Goal: Task Accomplishment & Management: Use online tool/utility

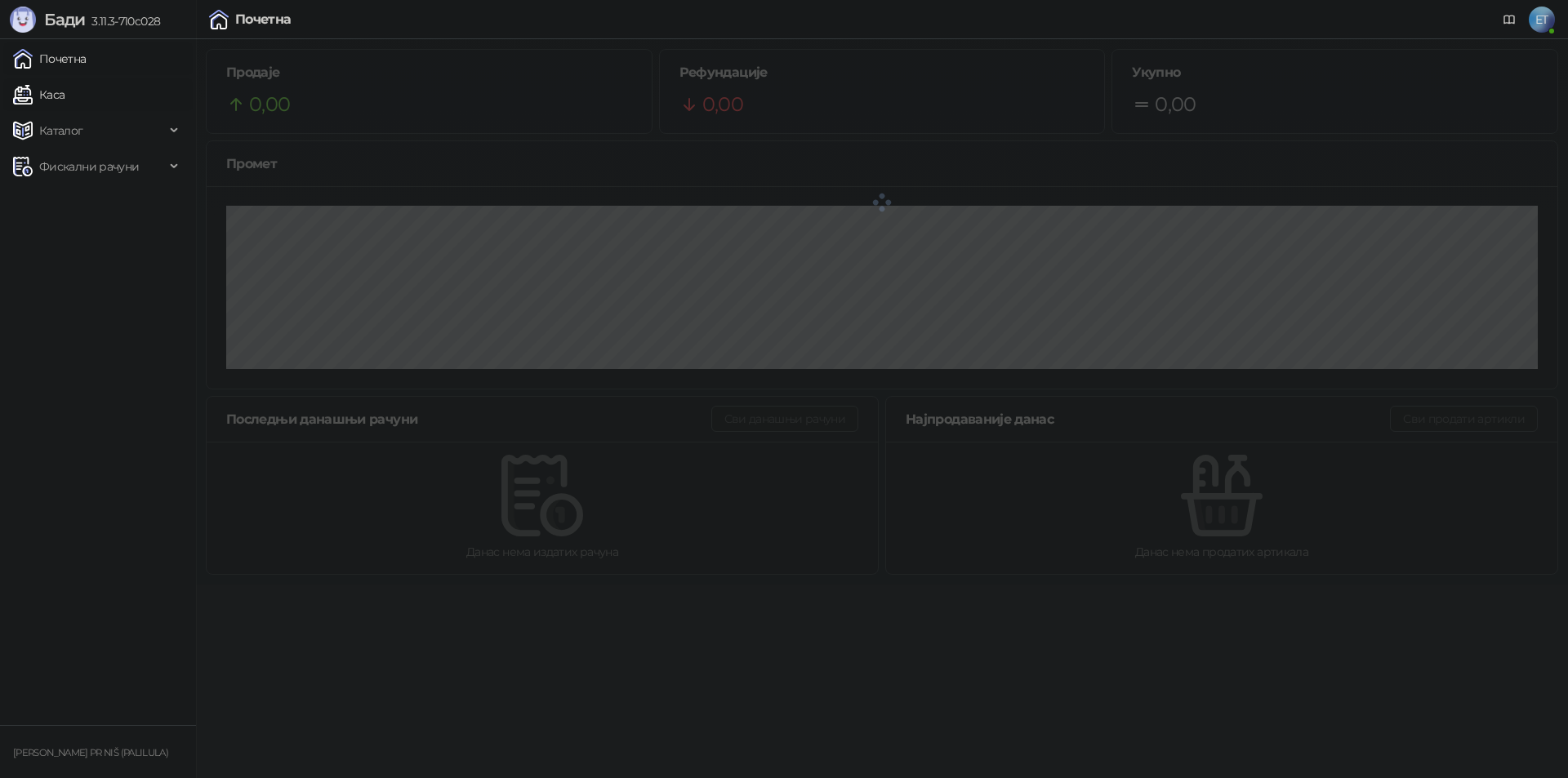
click at [65, 96] on link "Каса" at bounding box center [39, 94] width 52 height 32
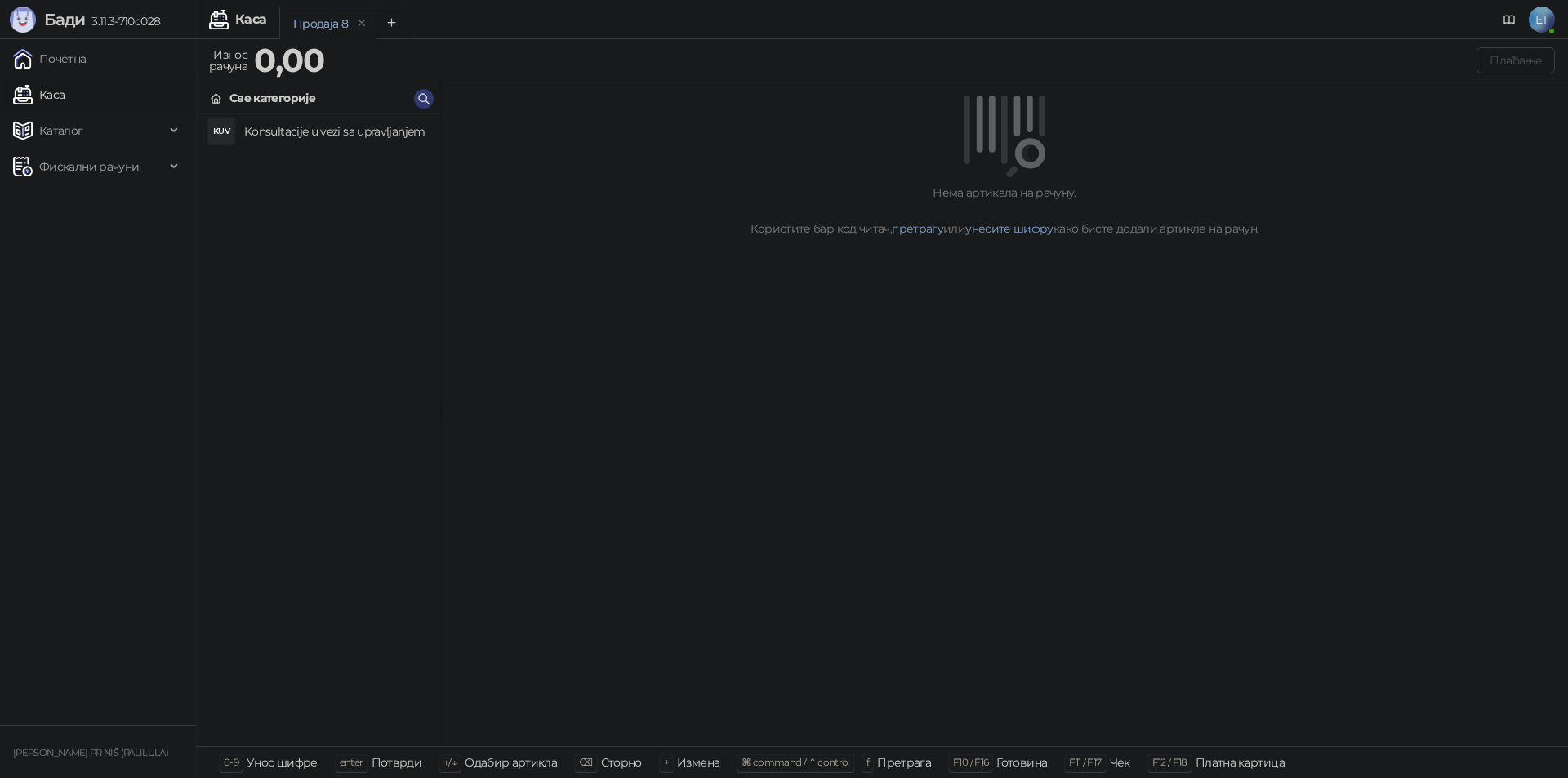
click at [689, 236] on div "Нема артикала на рачуну. Користите бар код читач, претрагу или унесите шифру ка…" at bounding box center [1003, 211] width 1088 height 54
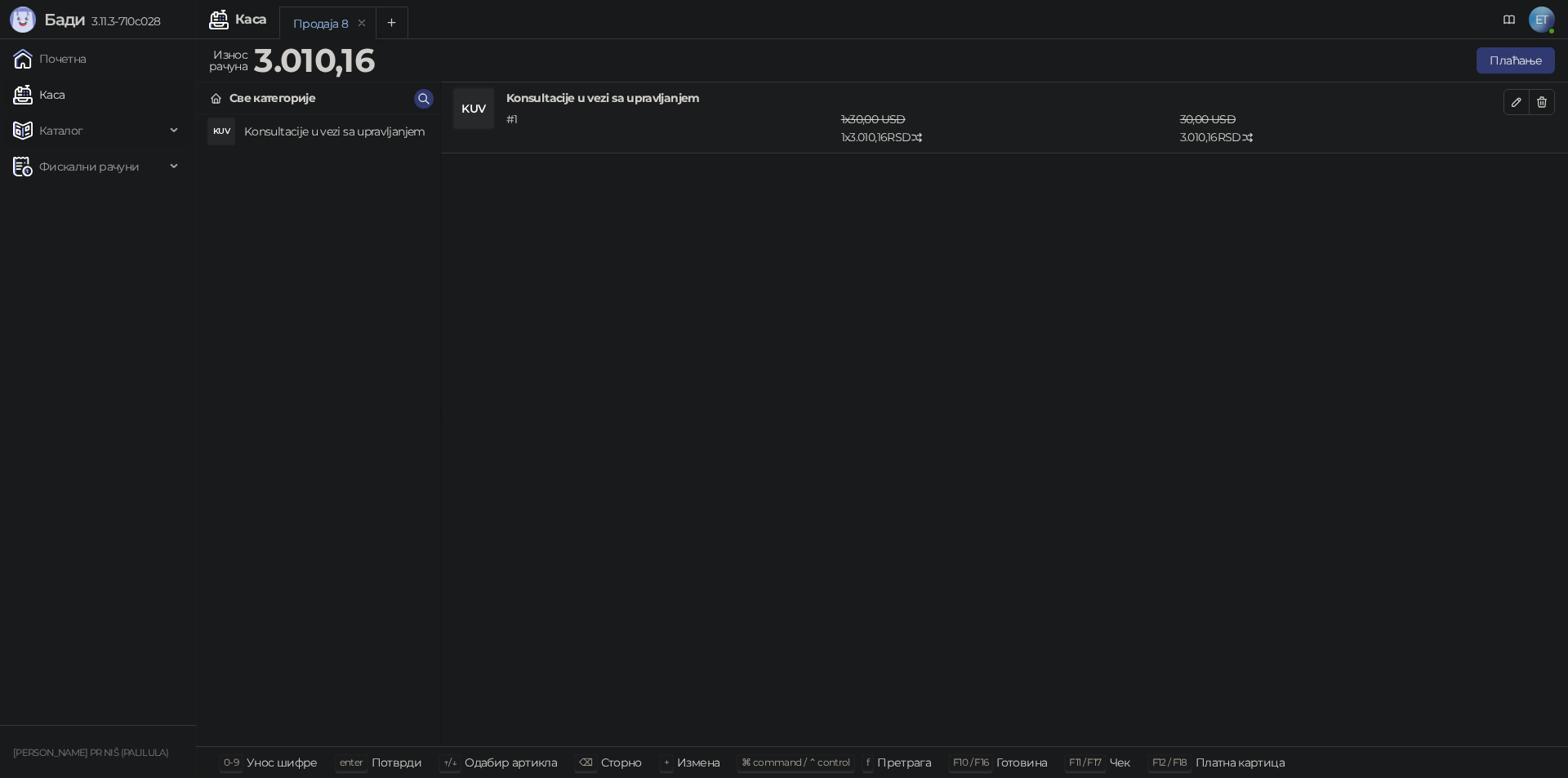
click at [79, 124] on span "Каталог" at bounding box center [61, 130] width 44 height 32
click at [77, 236] on link "Артикли" at bounding box center [56, 237] width 75 height 32
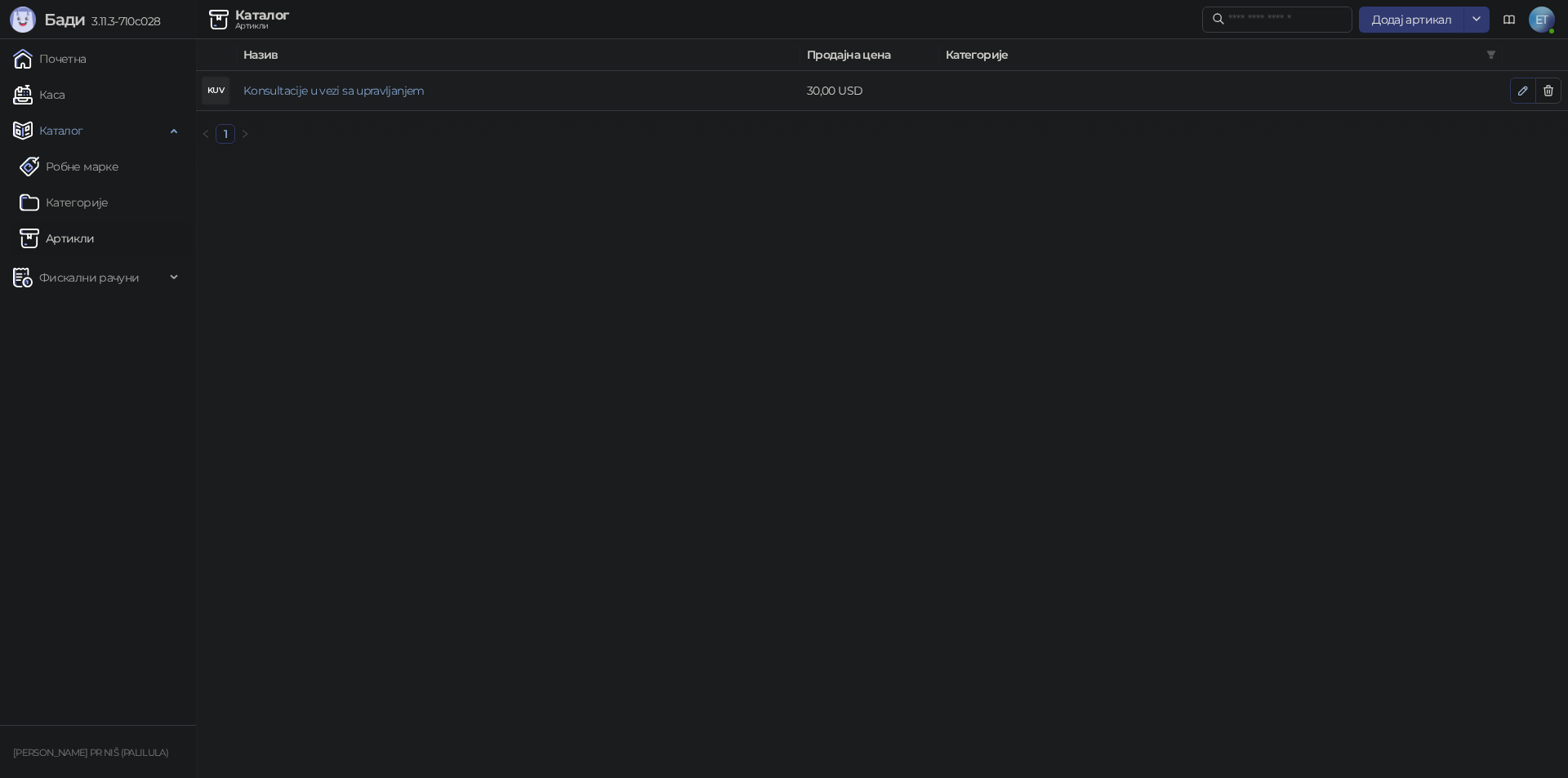
click at [1533, 90] on button "button" at bounding box center [1523, 91] width 26 height 26
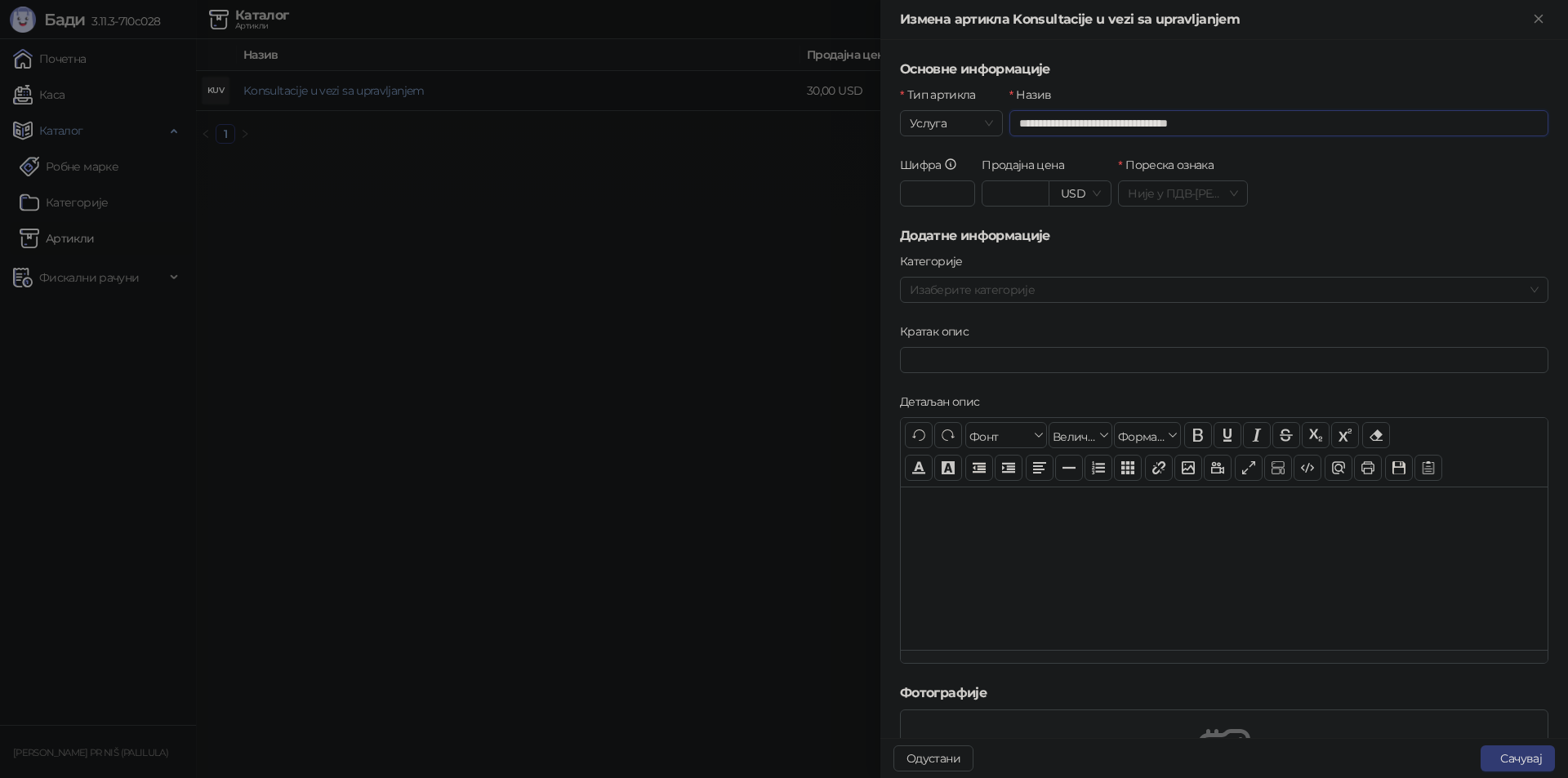
click at [1226, 124] on input "**********" at bounding box center [1278, 123] width 539 height 26
click at [1501, 756] on button "Сачувај" at bounding box center [1517, 759] width 74 height 26
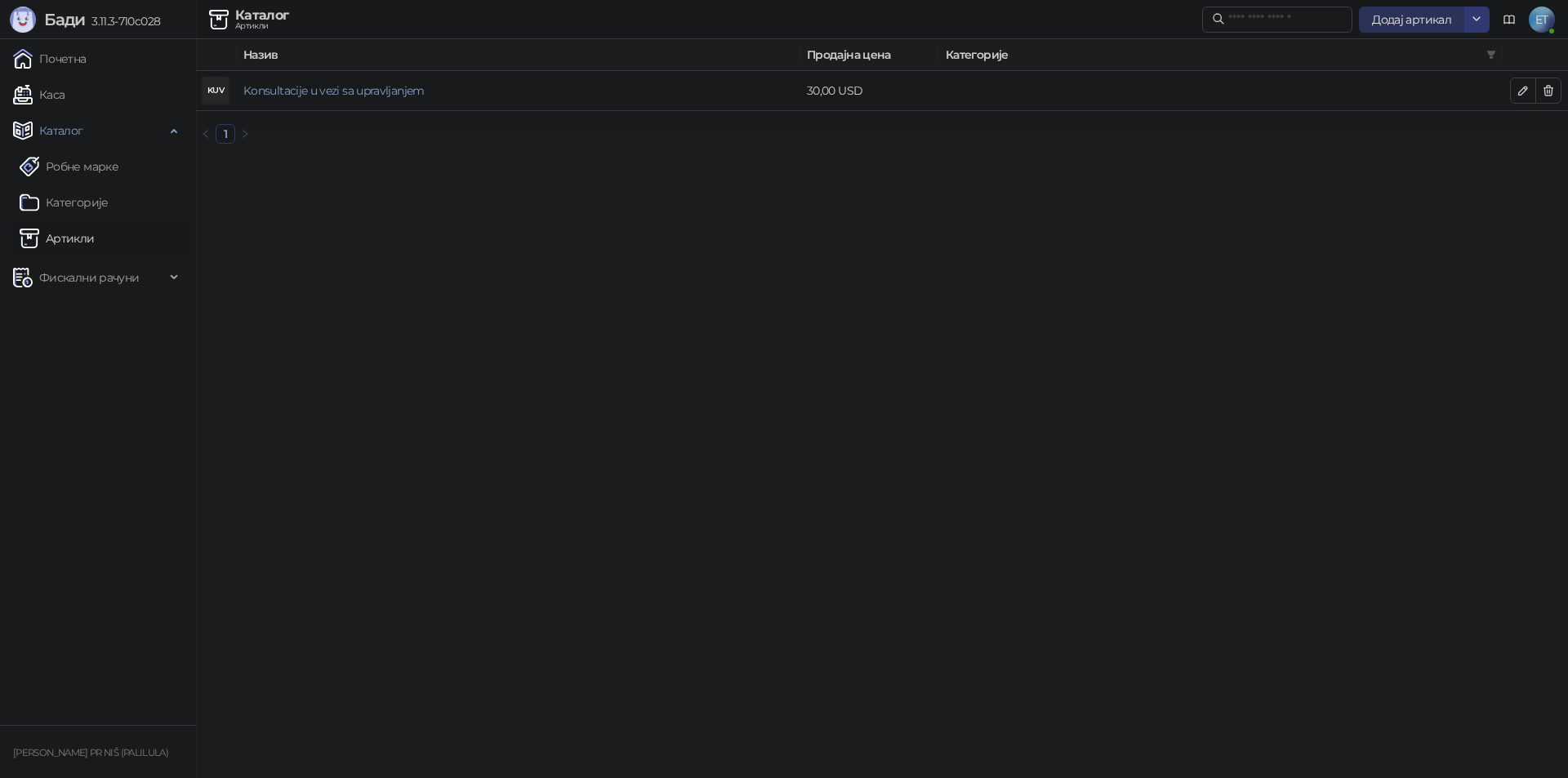
click at [1438, 18] on span "Додај артикал" at bounding box center [1412, 19] width 79 height 15
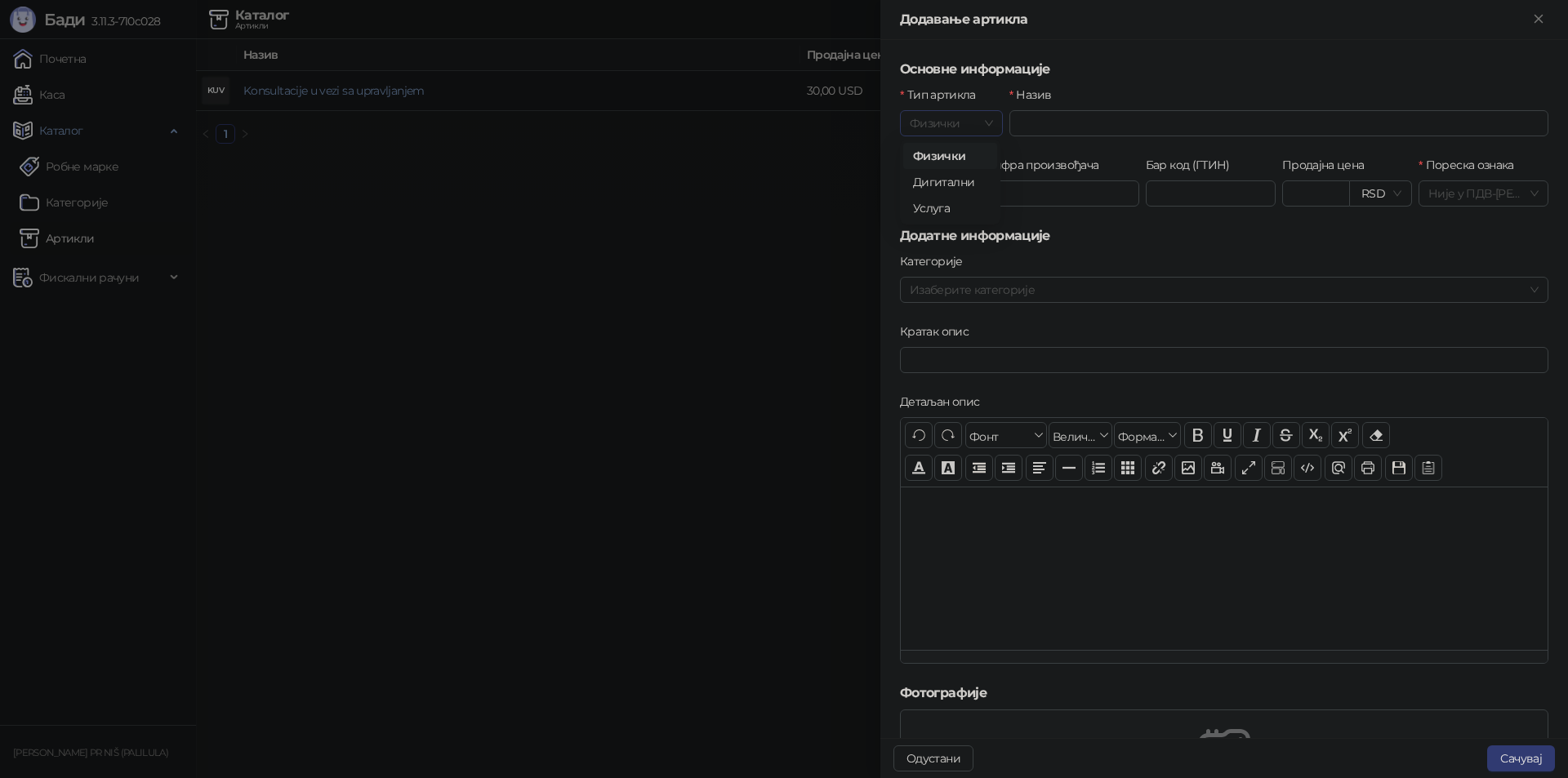
click at [966, 130] on span "Физички" at bounding box center [952, 123] width 83 height 25
click at [956, 203] on div "Услуга" at bounding box center [950, 208] width 74 height 18
click at [1081, 131] on input "Назив" at bounding box center [1278, 123] width 539 height 26
paste input "**********"
click at [1086, 197] on span "RSD" at bounding box center [1079, 193] width 42 height 25
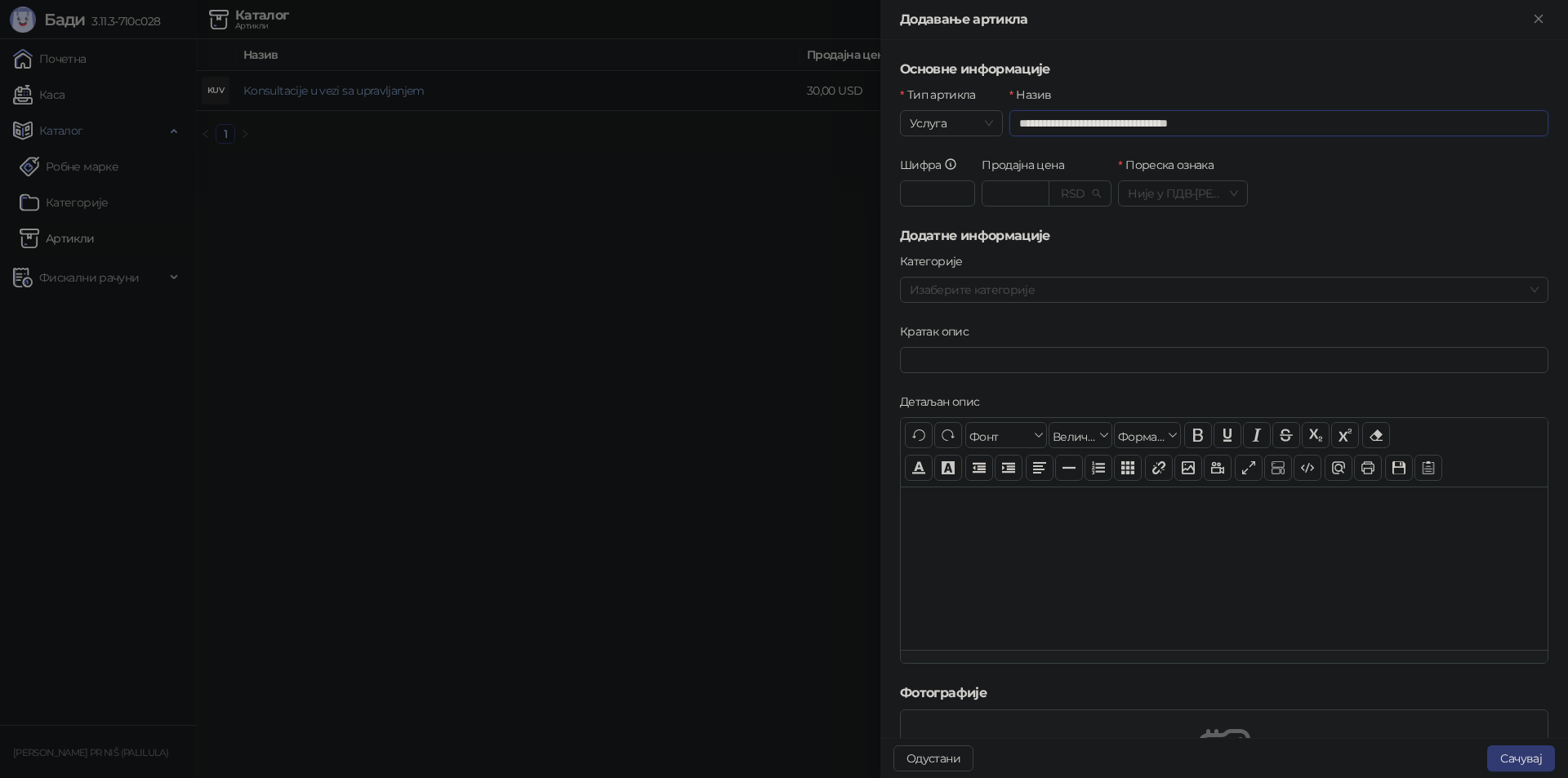
type input "**********"
click at [1096, 225] on div "EUR - Euro" at bounding box center [1112, 225] width 108 height 18
click at [945, 192] on input "Шифра" at bounding box center [937, 193] width 75 height 26
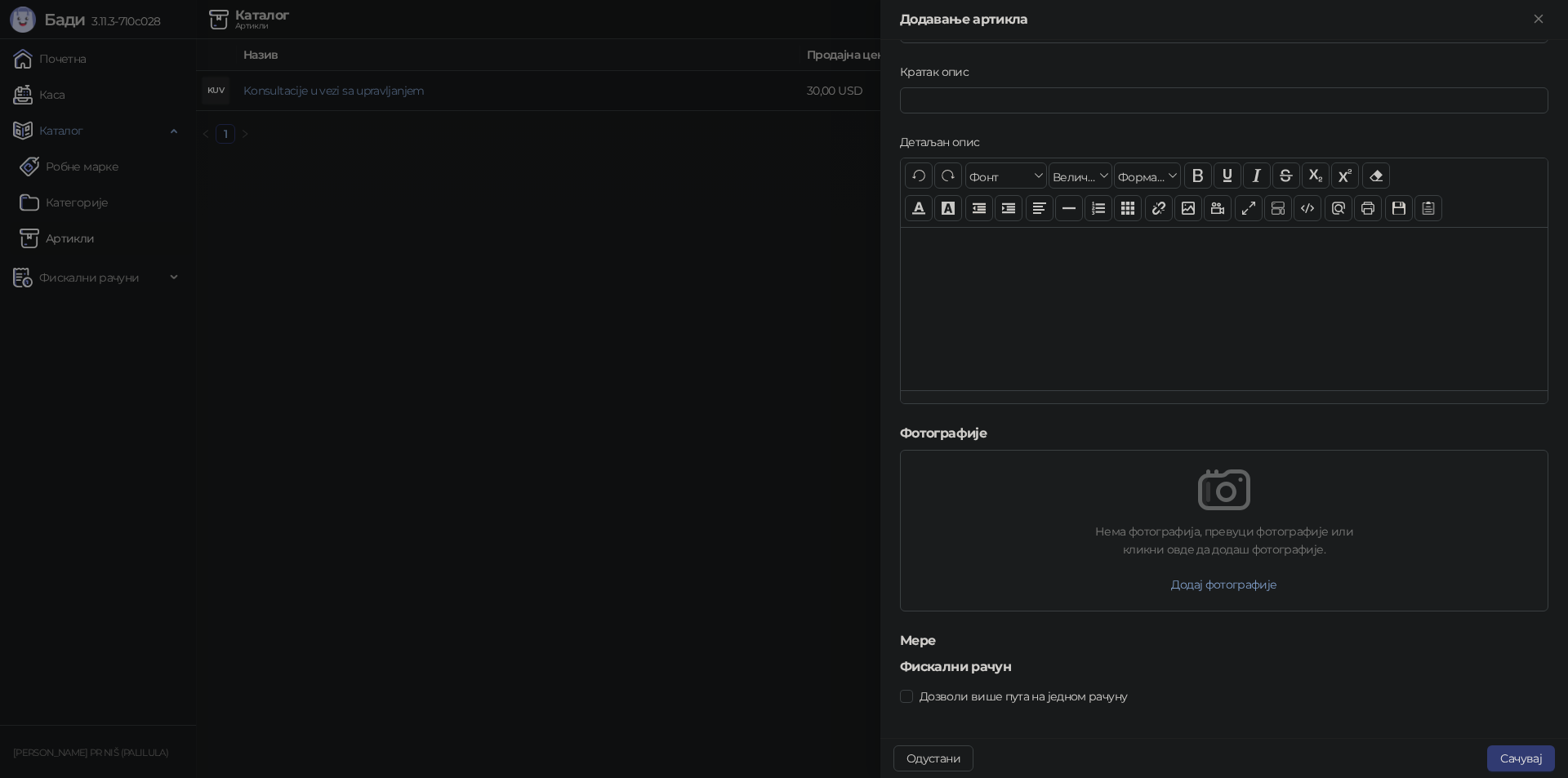
scroll to position [271, 0]
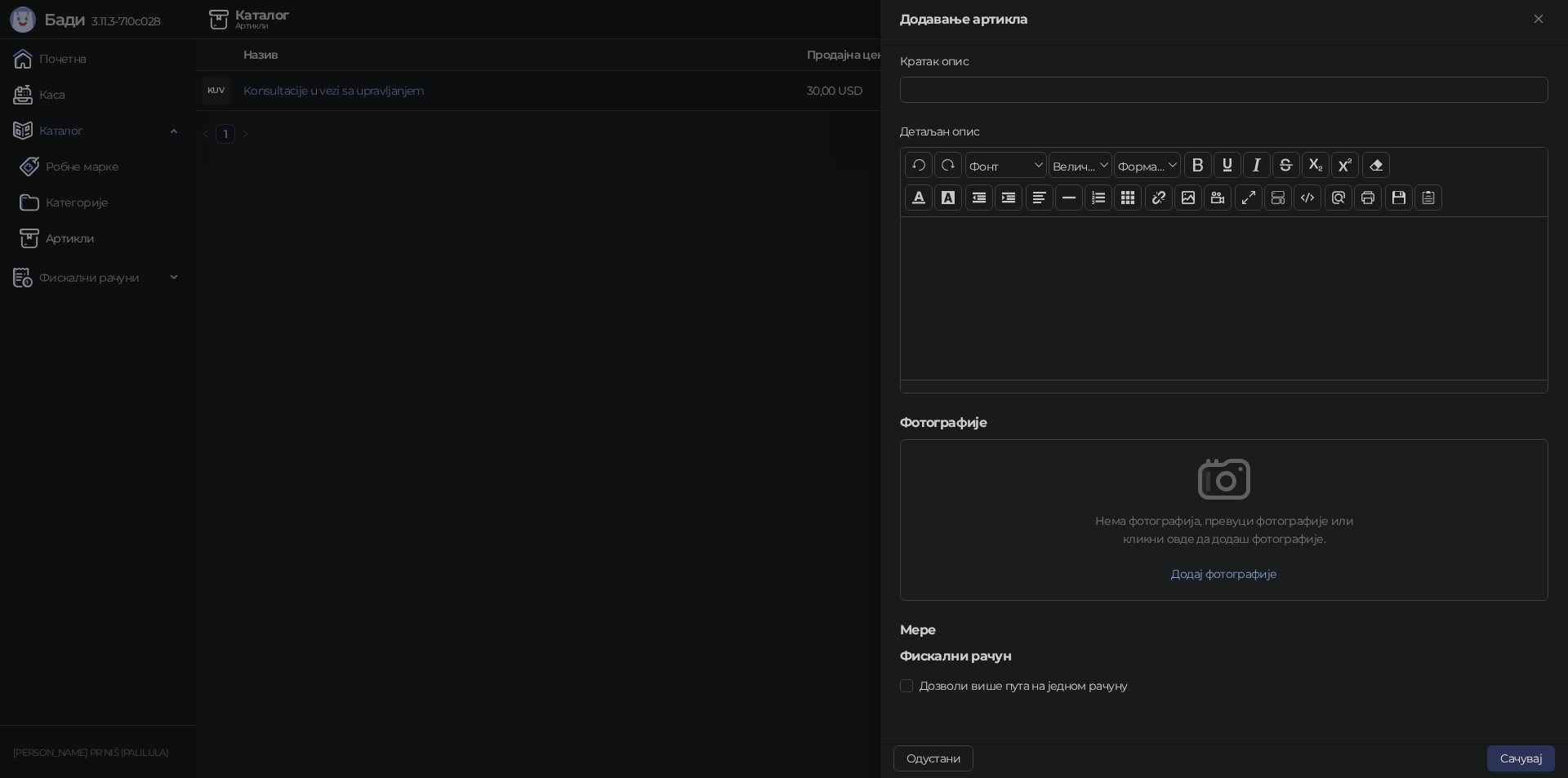
type input "*"
click at [1505, 762] on button "Сачувај" at bounding box center [1520, 759] width 67 height 26
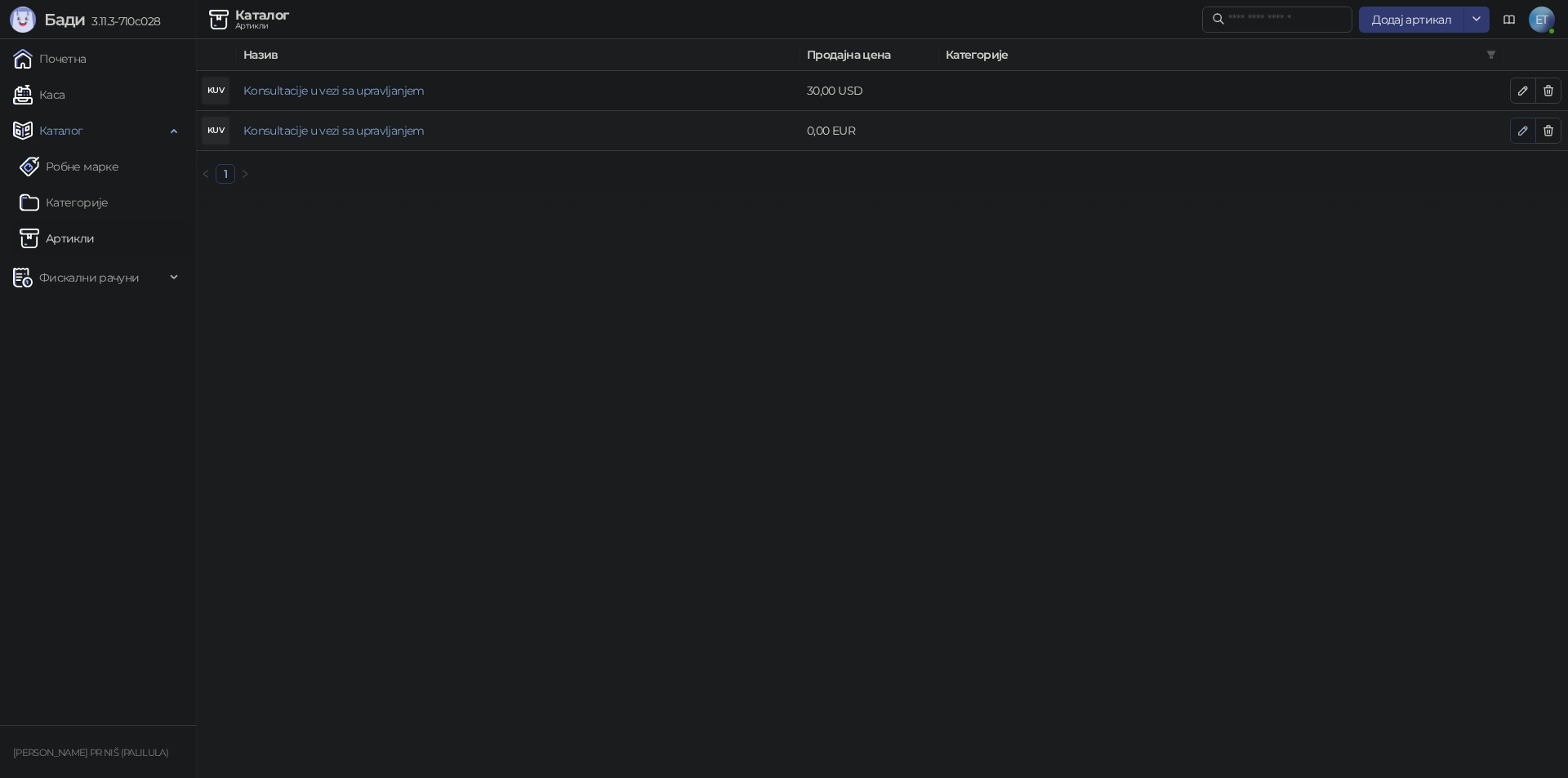
click at [1521, 133] on icon "button" at bounding box center [1523, 130] width 13 height 13
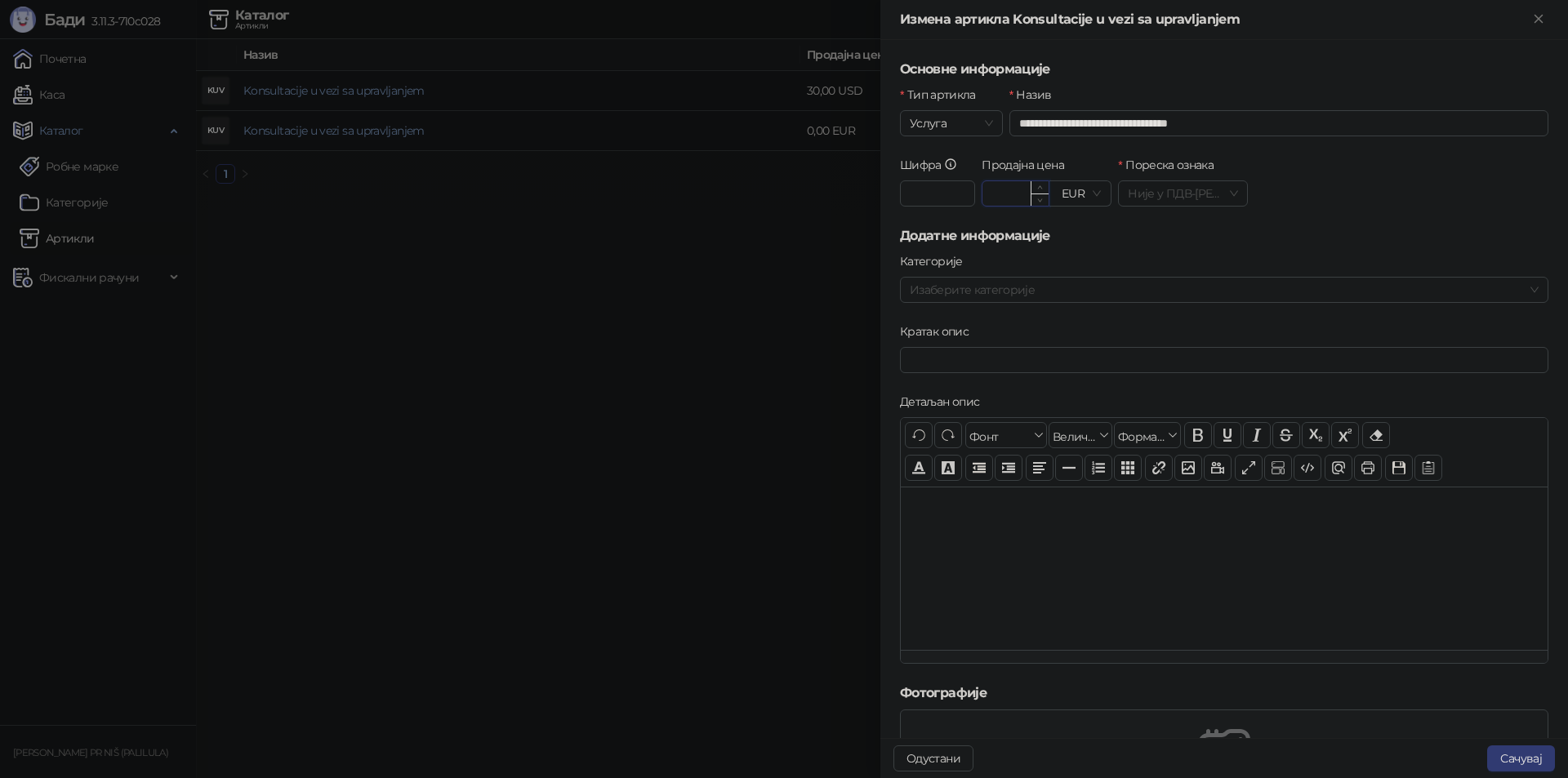
click at [1005, 193] on input "Продајна цена" at bounding box center [1015, 193] width 67 height 25
type input "*****"
click at [739, 249] on div at bounding box center [784, 389] width 1568 height 778
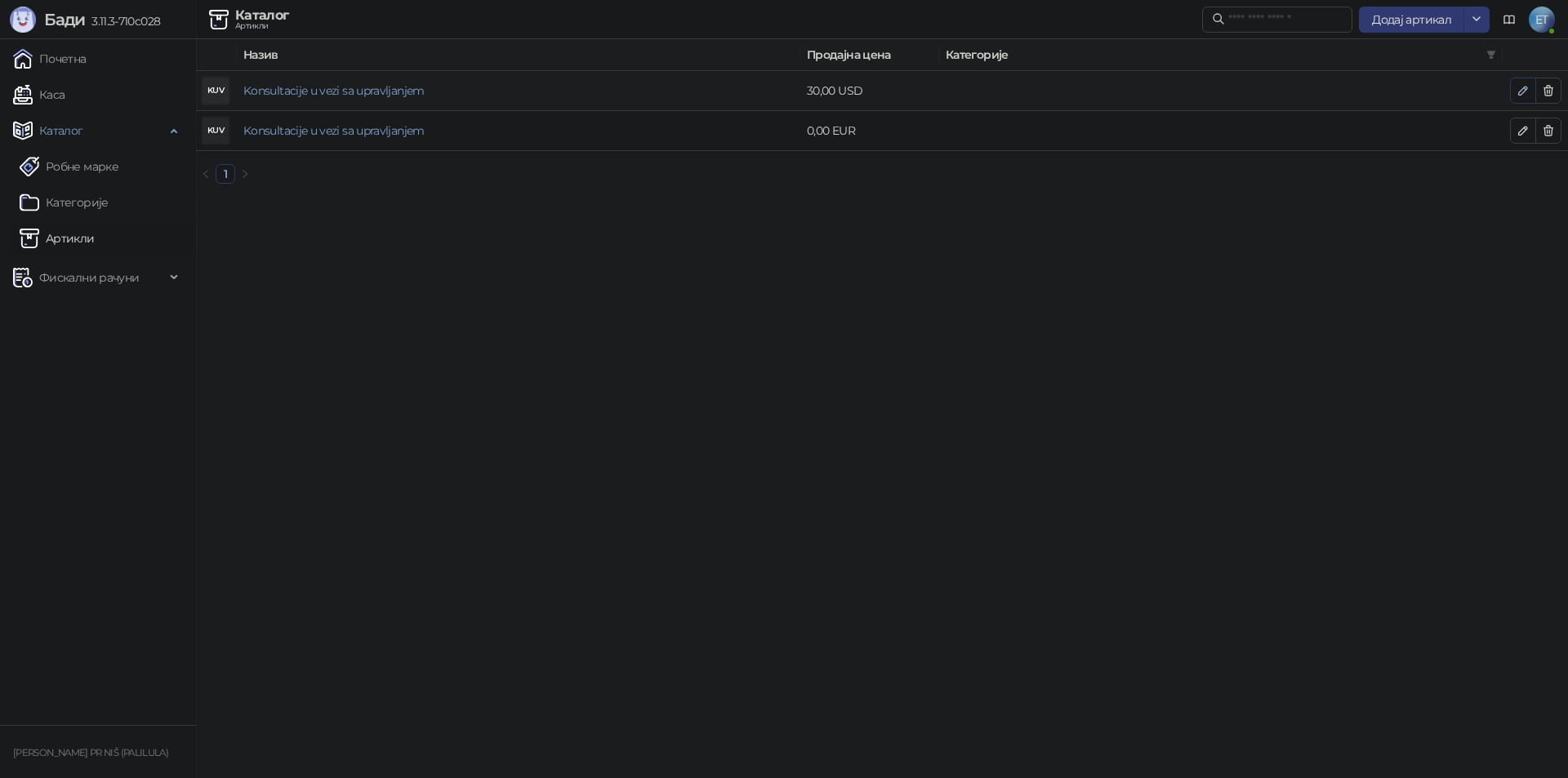
click at [1526, 93] on icon "button" at bounding box center [1523, 91] width 13 height 13
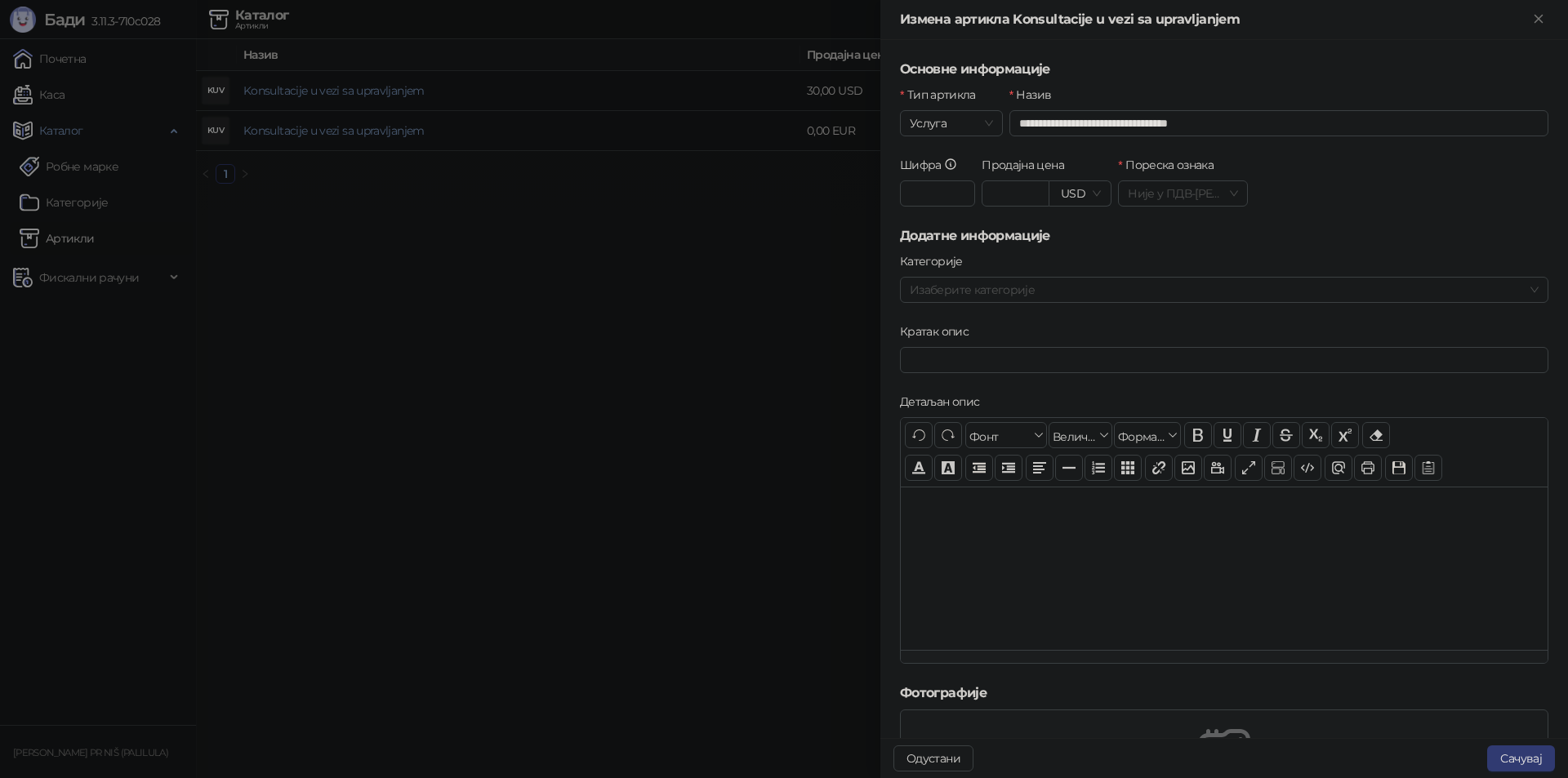
click at [760, 277] on div at bounding box center [784, 389] width 1568 height 778
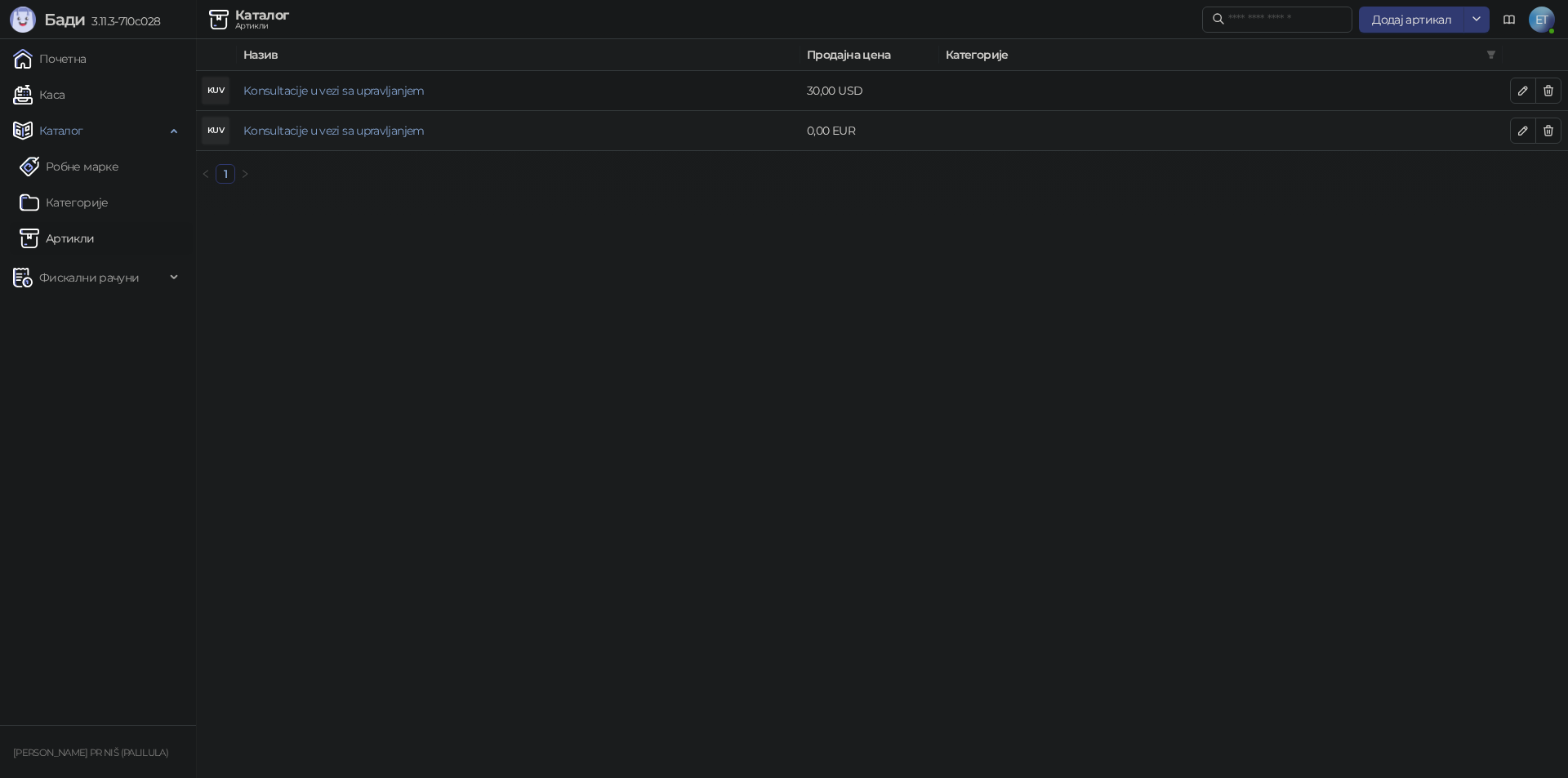
click at [813, 139] on td "0,00 EUR" at bounding box center [869, 130] width 139 height 40
click at [1528, 129] on icon "button" at bounding box center [1523, 130] width 13 height 13
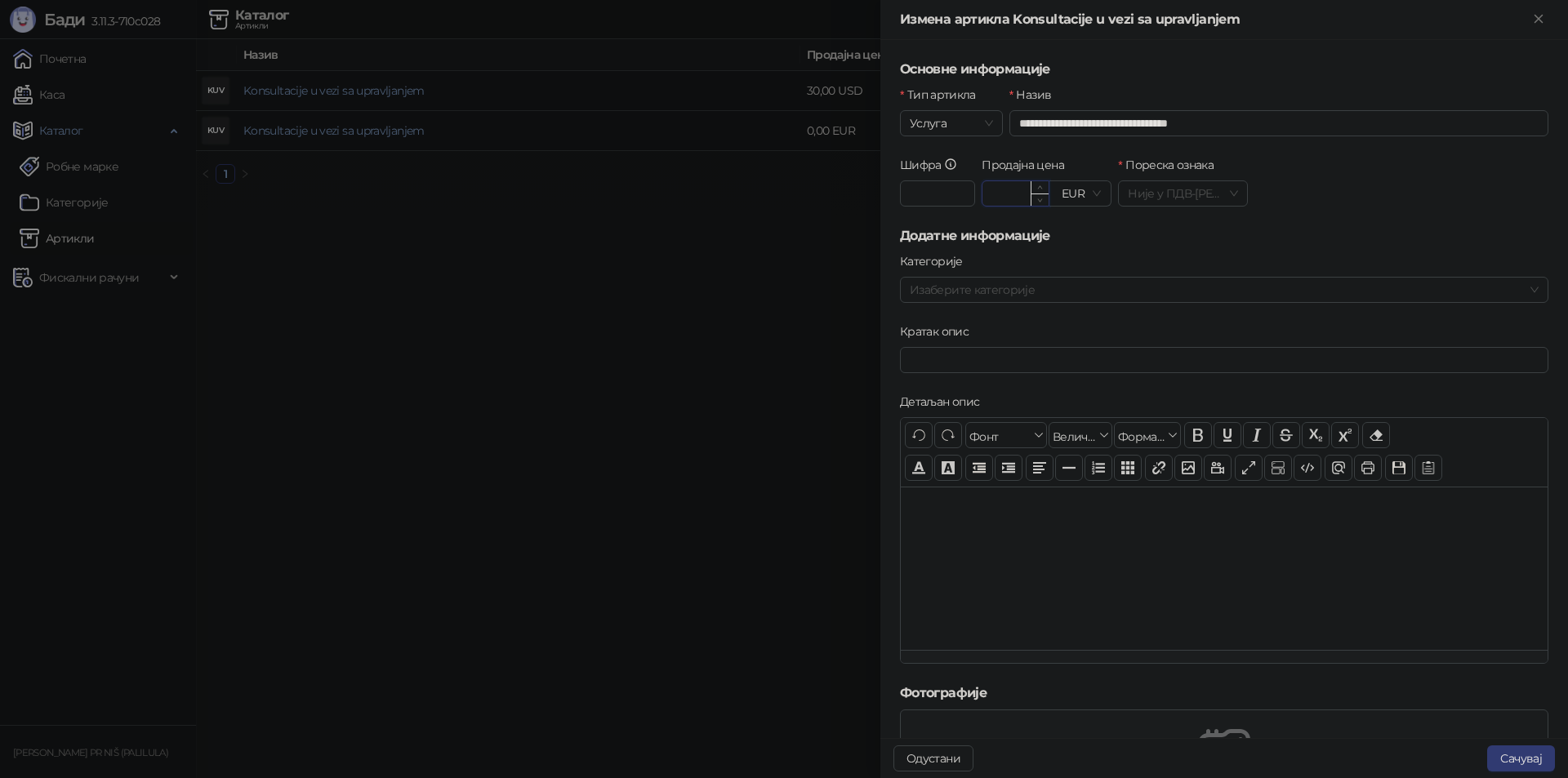
click at [997, 201] on input "Продајна цена" at bounding box center [1015, 193] width 67 height 25
type input "*****"
click at [1507, 757] on button "Сачувај" at bounding box center [1520, 759] width 67 height 26
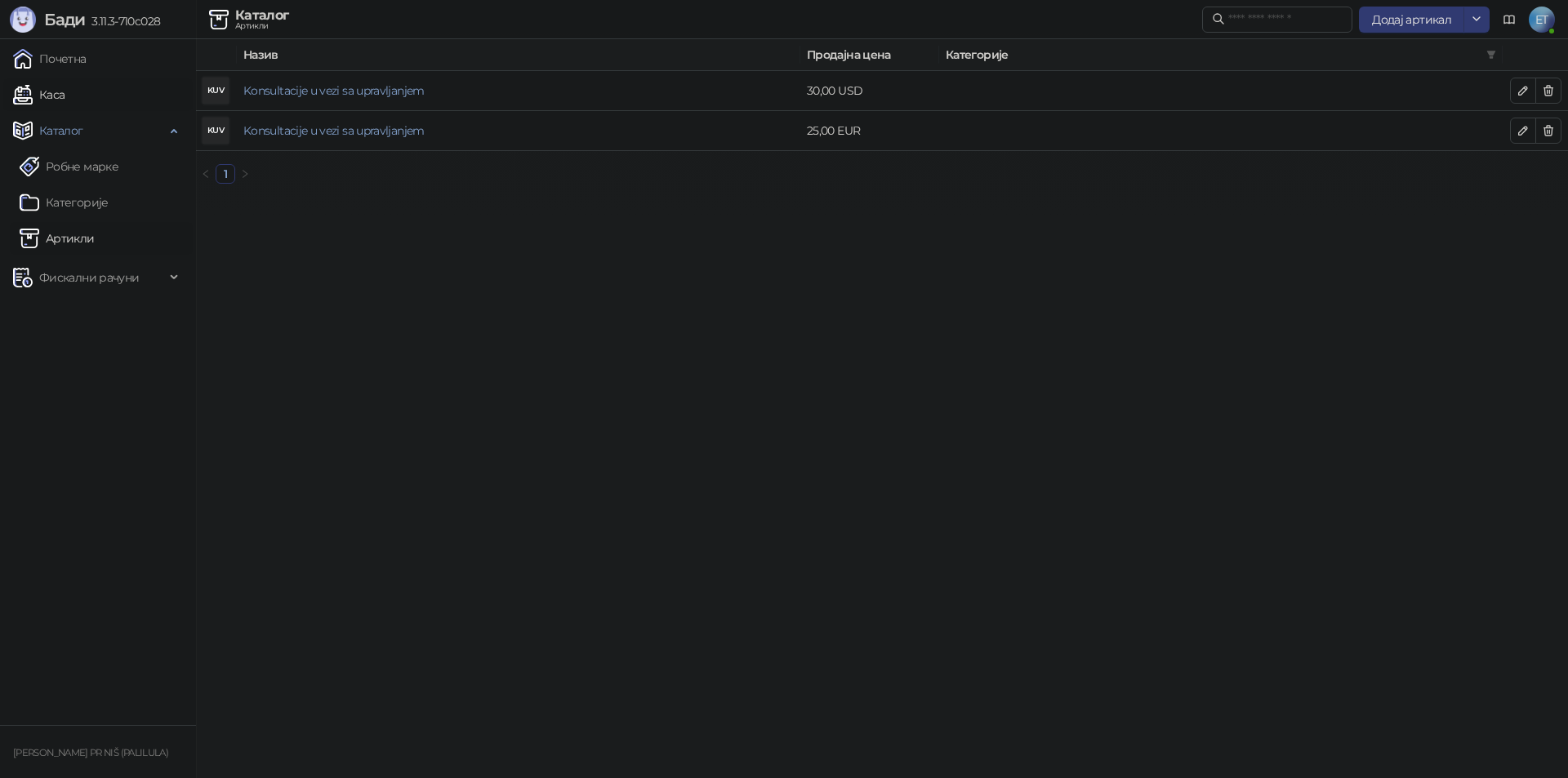
click at [60, 83] on link "Каса" at bounding box center [39, 94] width 52 height 32
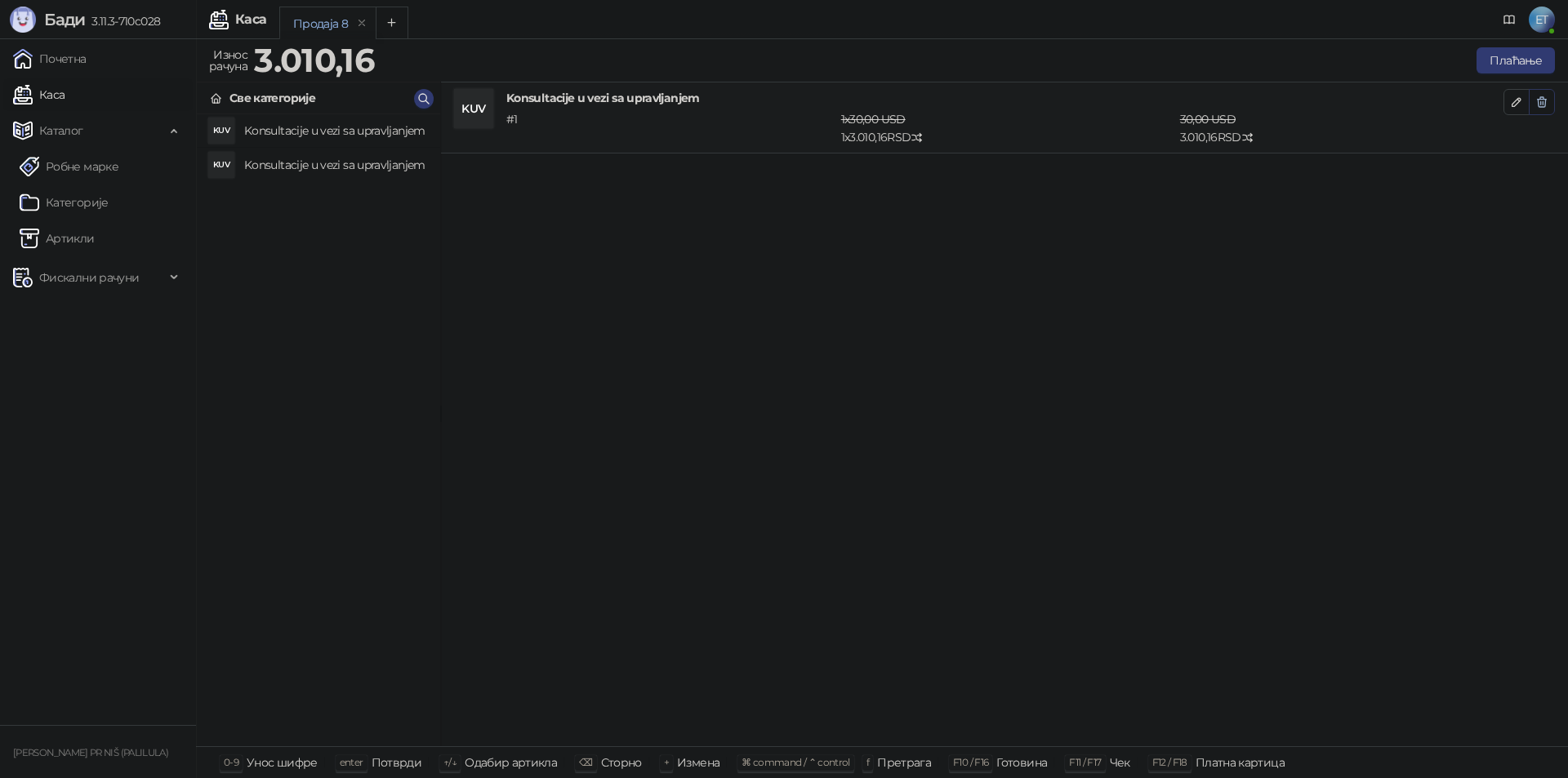
click at [1546, 108] on icon "button" at bounding box center [1542, 102] width 13 height 13
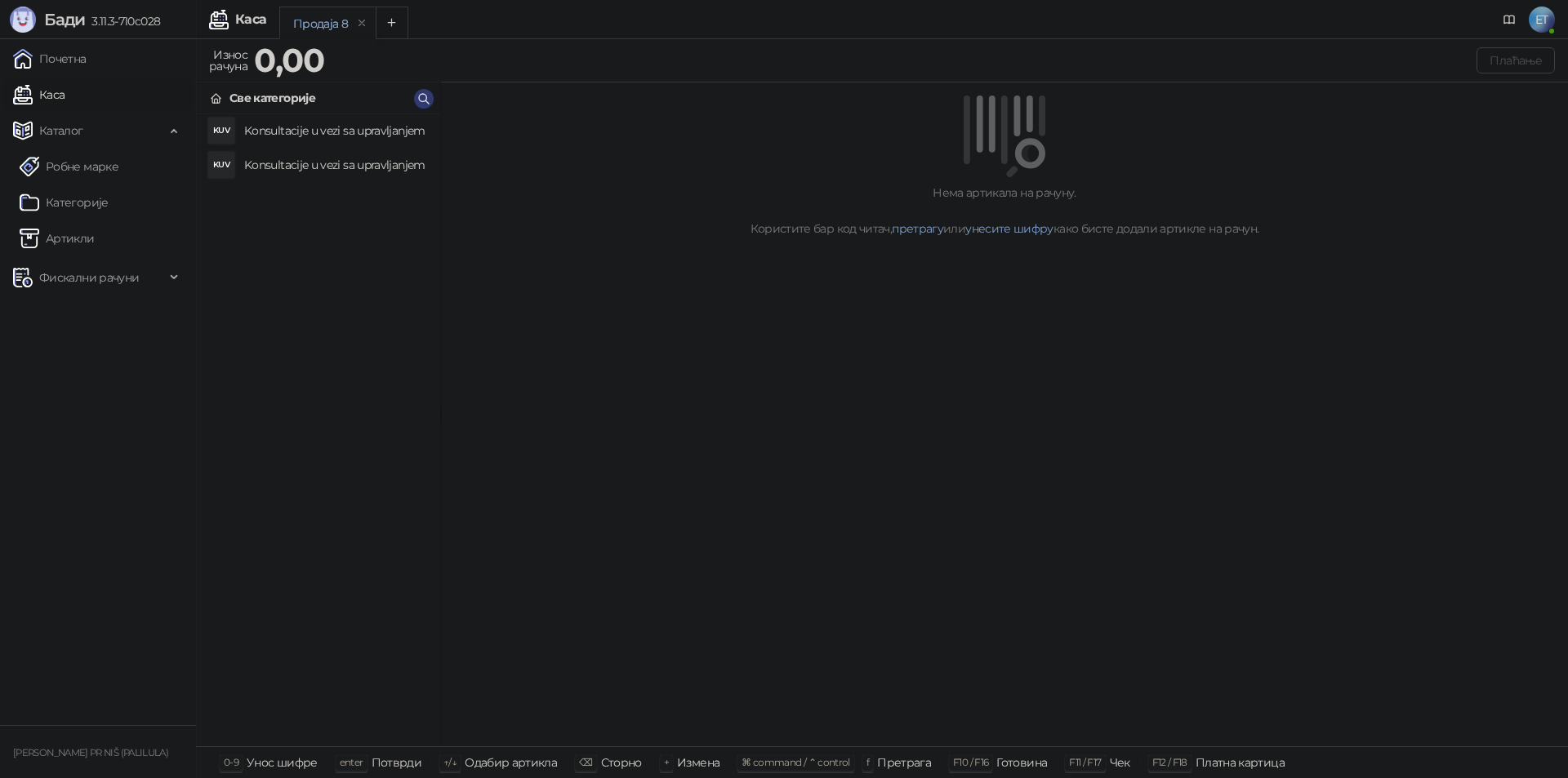
click at [1095, 269] on div "Нема артикала на рачуну. Користите бар код читач, претрагу или унесите шифру ка…" at bounding box center [1004, 414] width 1127 height 664
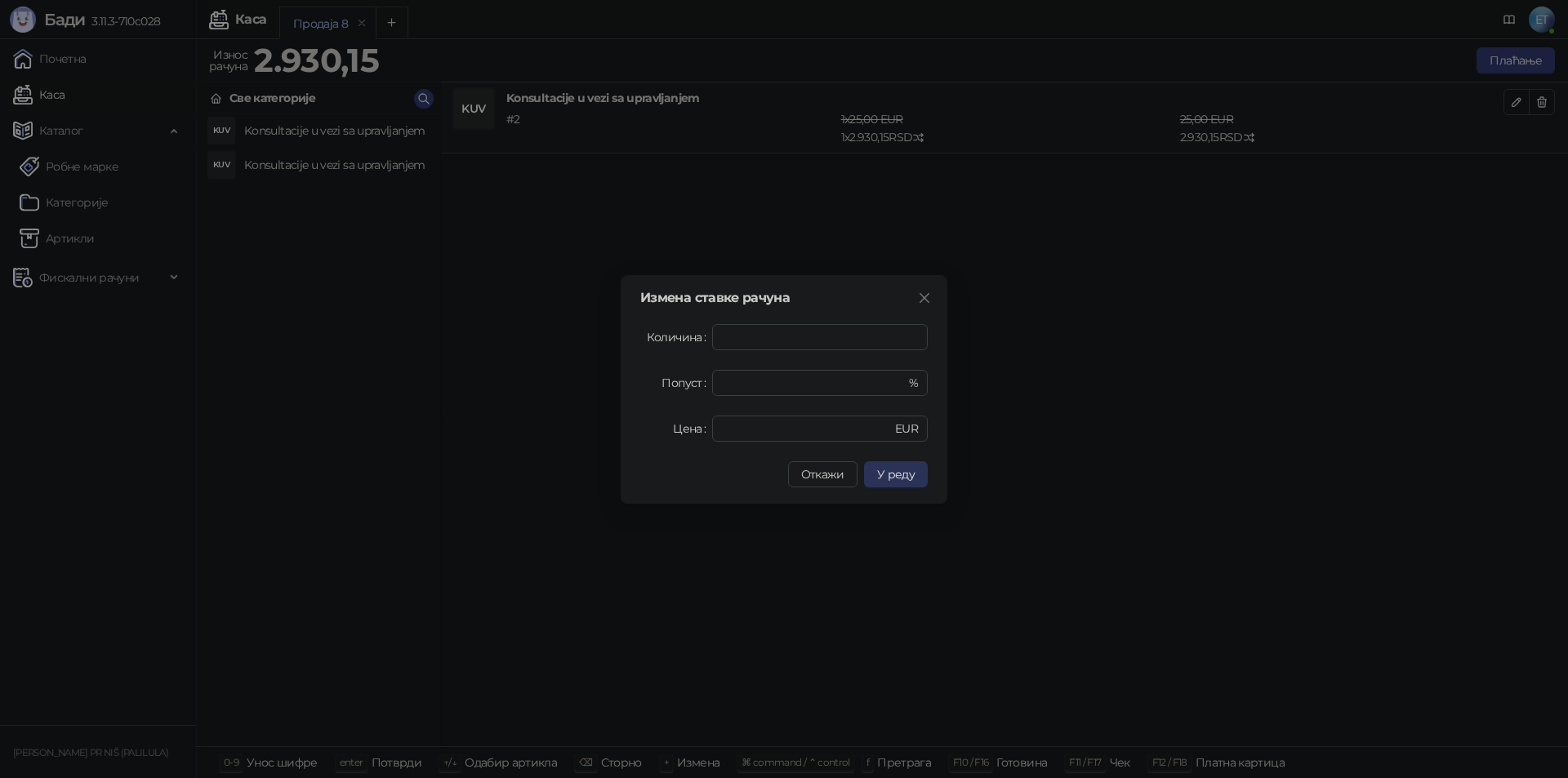
type input "*"
click at [885, 466] on button "У реду" at bounding box center [895, 474] width 64 height 26
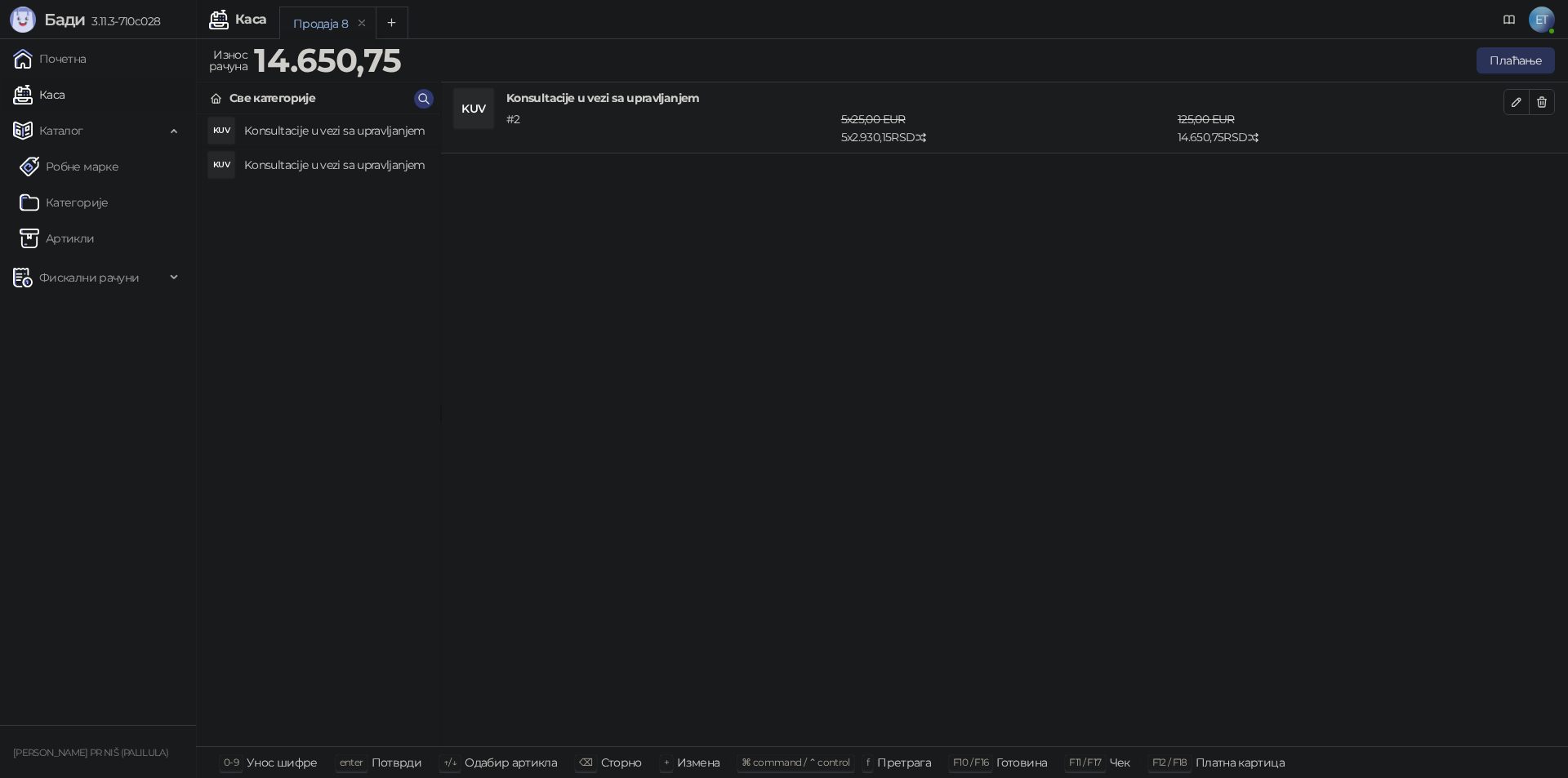
click at [1507, 54] on button "Плаћање" at bounding box center [1515, 60] width 79 height 26
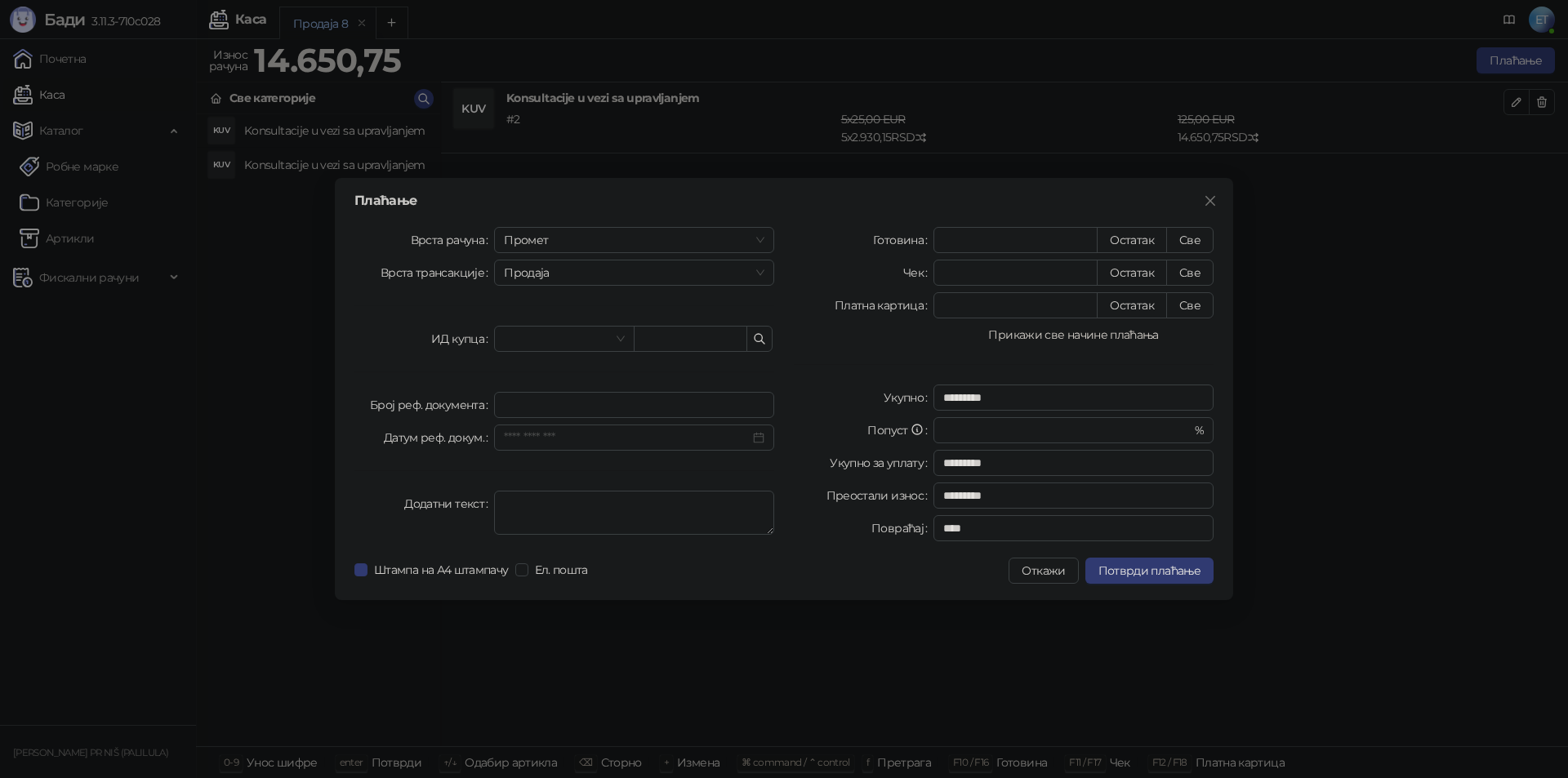
click at [1116, 336] on button "Прикажи све начине плаћања" at bounding box center [1073, 334] width 280 height 19
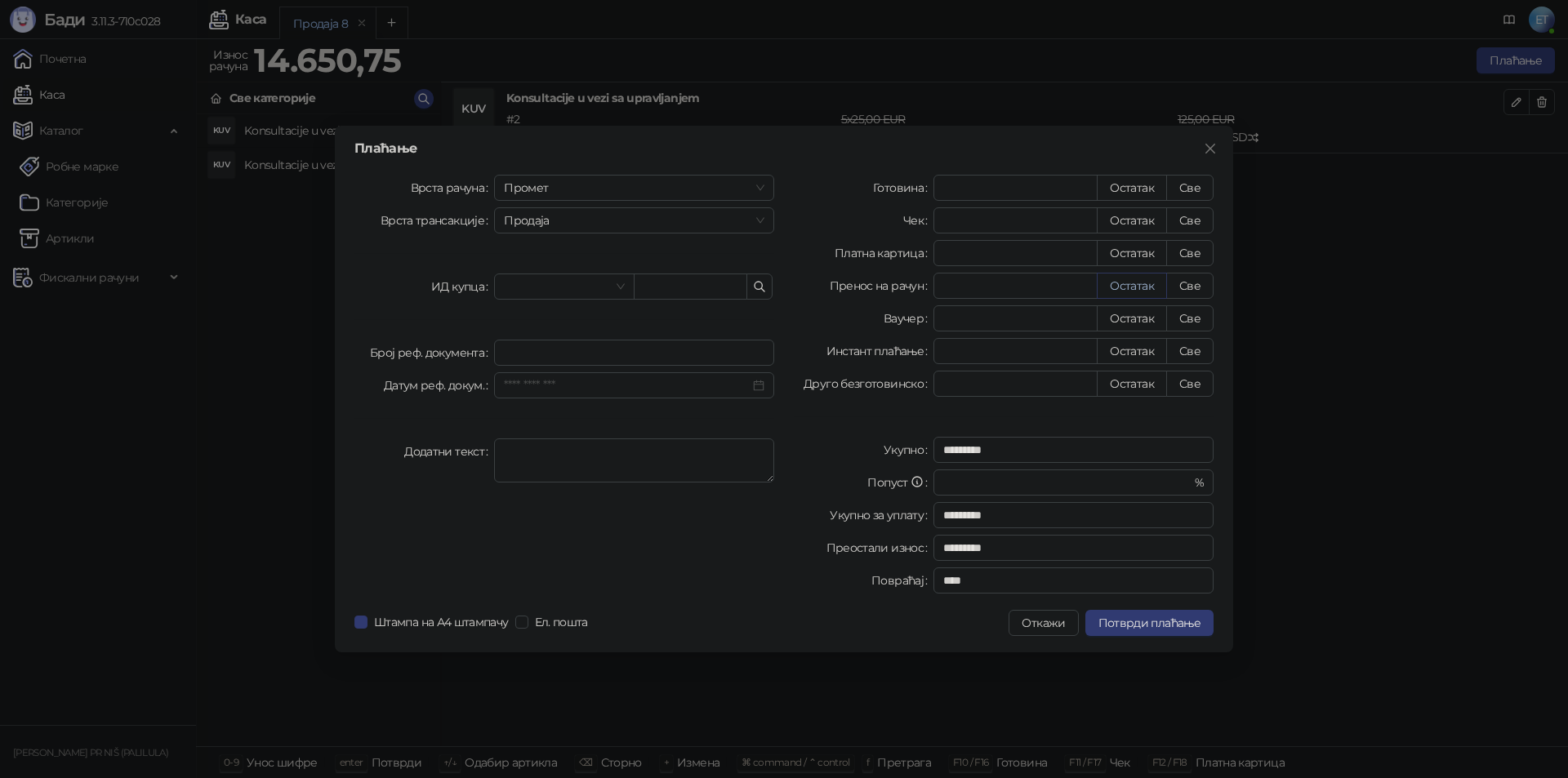
click at [1135, 295] on button "Остатак" at bounding box center [1132, 286] width 70 height 26
type input "********"
type input "****"
click at [1124, 630] on button "Потврди плаћање" at bounding box center [1149, 623] width 128 height 26
